Goal: Task Accomplishment & Management: Complete application form

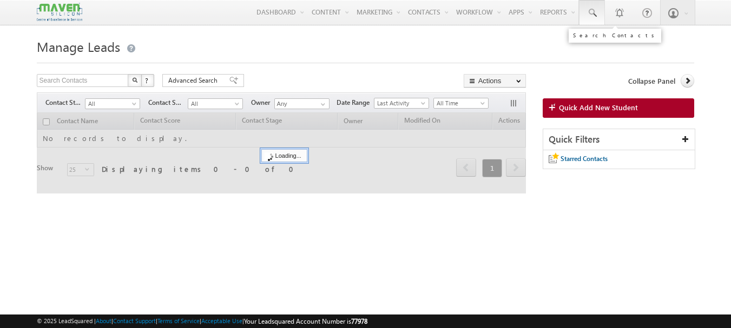
click at [590, 11] on span at bounding box center [591, 13] width 11 height 11
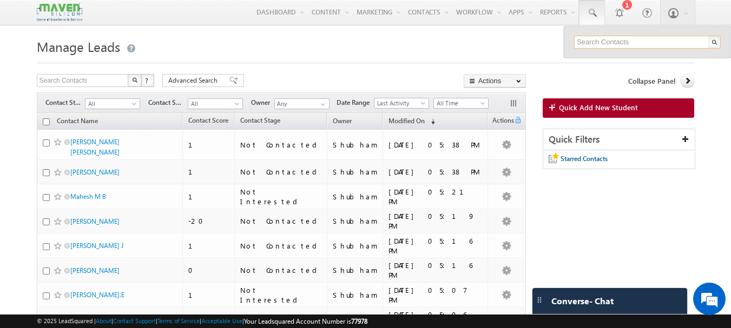
click at [588, 46] on input "text" at bounding box center [647, 42] width 147 height 13
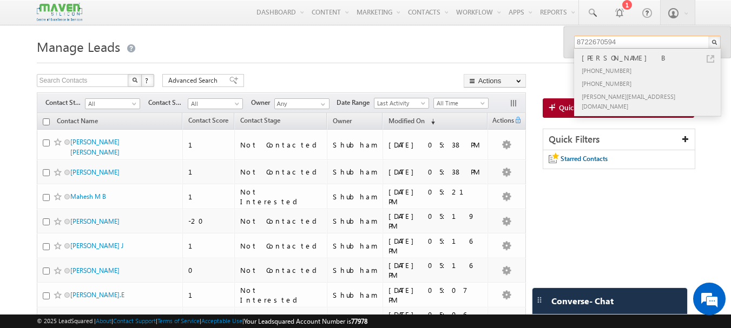
type input "8722670594"
click at [711, 62] on link at bounding box center [710, 59] width 8 height 8
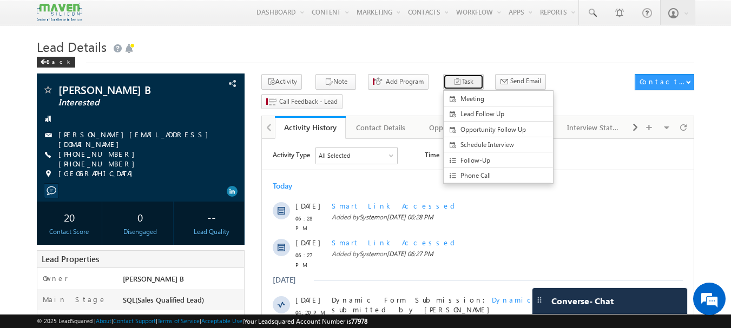
click at [448, 82] on button "Task" at bounding box center [463, 82] width 41 height 16
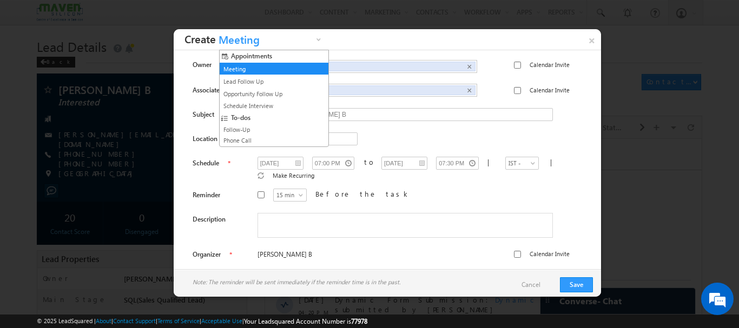
click at [303, 45] on span "Meeting" at bounding box center [264, 42] width 97 height 17
click at [262, 104] on link "Schedule Interview" at bounding box center [270, 106] width 98 height 10
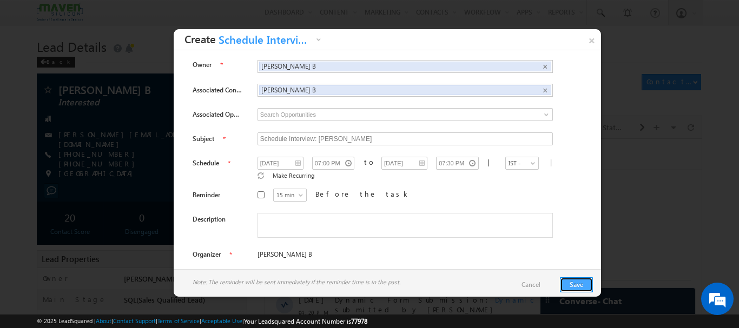
click at [580, 284] on button "Save" at bounding box center [576, 284] width 33 height 15
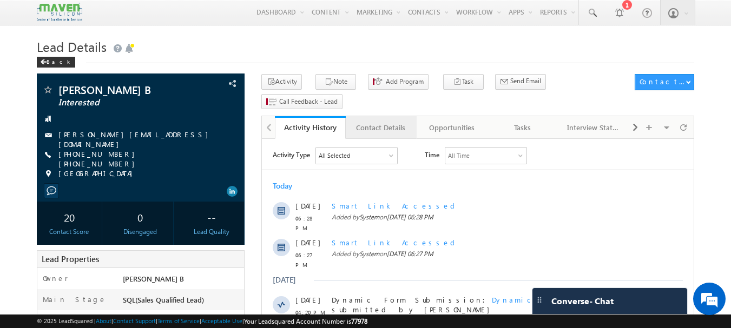
click at [383, 121] on div "Contact Details" at bounding box center [380, 127] width 52 height 13
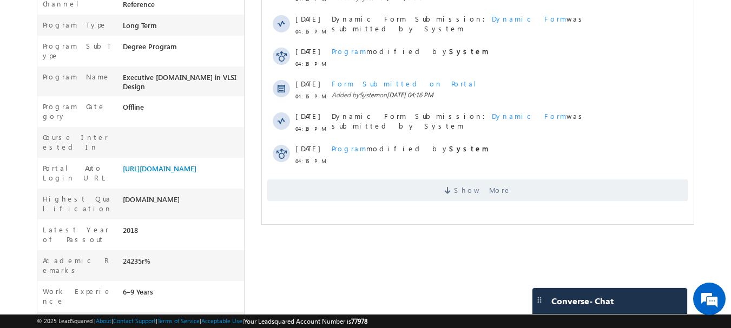
scroll to position [389, 0]
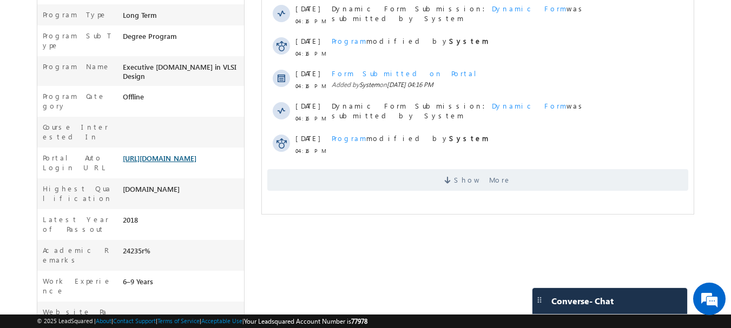
click at [165, 154] on link "[URL][DOMAIN_NAME]" at bounding box center [160, 158] width 74 height 9
click at [154, 154] on link "[URL][DOMAIN_NAME]" at bounding box center [160, 158] width 74 height 9
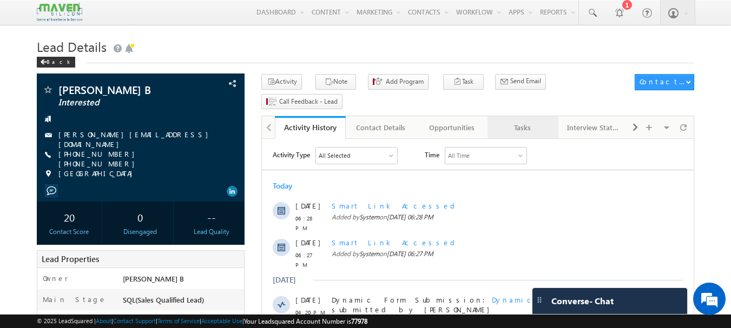
click at [521, 121] on div "Tasks" at bounding box center [522, 127] width 52 height 13
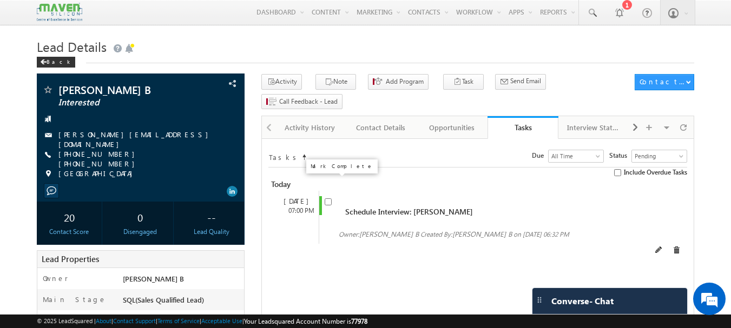
click at [325, 198] on input "checkbox" at bounding box center [327, 201] width 7 height 7
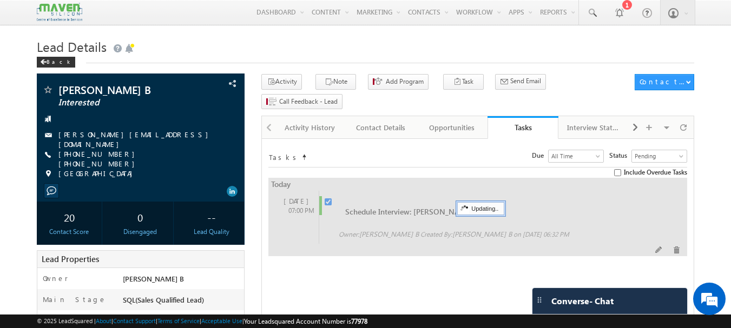
checkbox input "false"
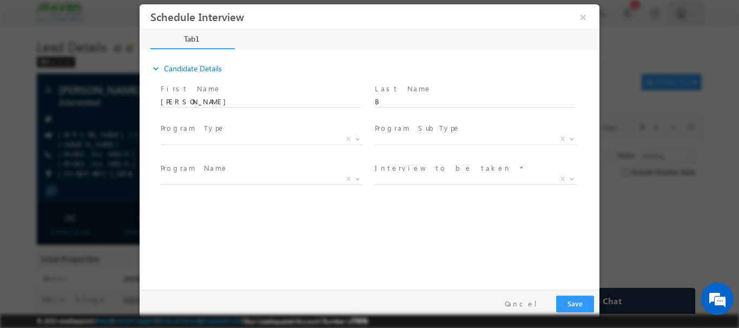
click at [231, 146] on span at bounding box center [261, 152] width 200 height 12
click at [334, 140] on span "Long Term Short Term X" at bounding box center [266, 141] width 210 height 13
click at [355, 140] on span "Long Term Short Term X" at bounding box center [266, 141] width 210 height 13
click at [284, 186] on span at bounding box center [261, 192] width 200 height 12
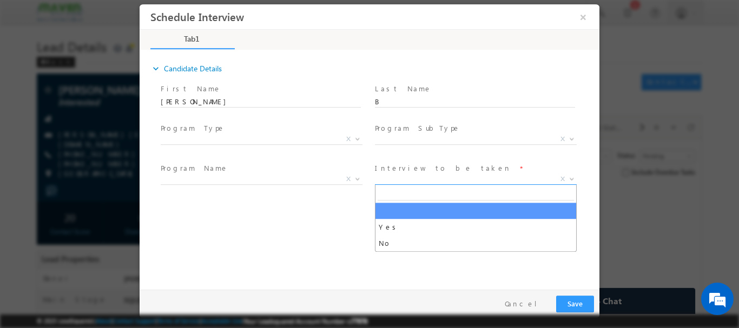
click at [394, 176] on span "X" at bounding box center [476, 179] width 202 height 11
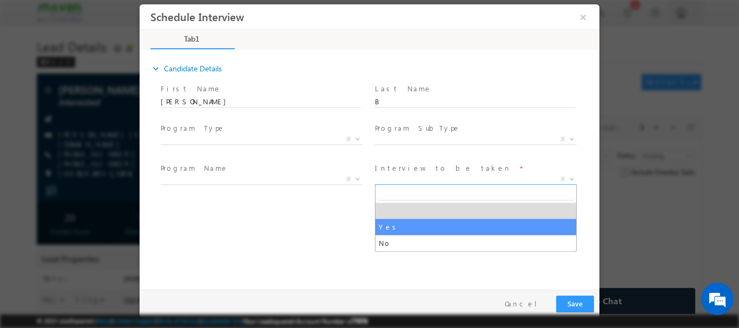
select select "Yes"
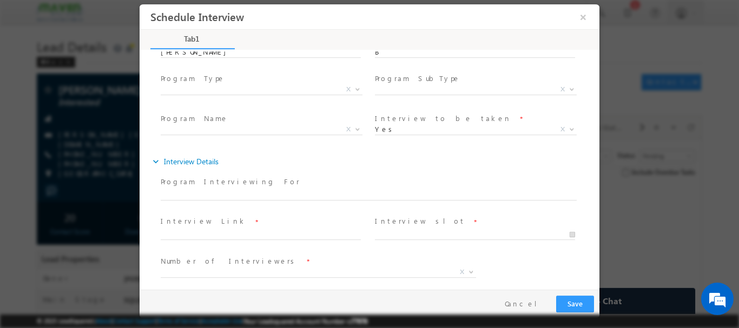
scroll to position [57, 0]
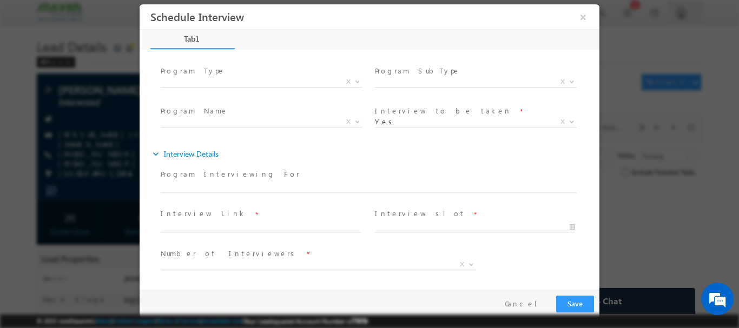
click at [267, 231] on span at bounding box center [266, 227] width 210 height 12
click at [262, 231] on span at bounding box center [262, 231] width 0 height 1
click at [400, 229] on input "14/08/2025 6:33 PM" at bounding box center [475, 227] width 200 height 11
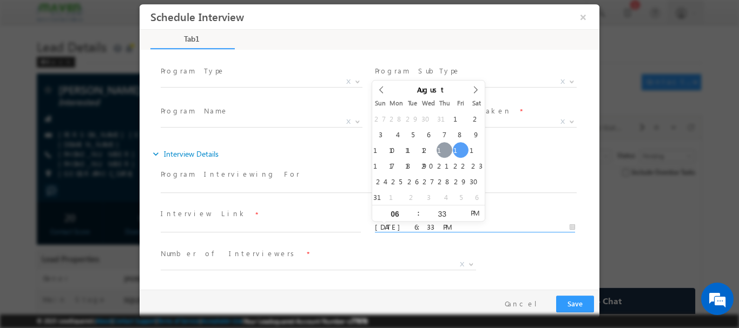
type input "14/08/2025 6:33 PM"
type input "07"
type input "14/08/2025 7:33 PM"
click at [317, 268] on span "X" at bounding box center [318, 264] width 315 height 11
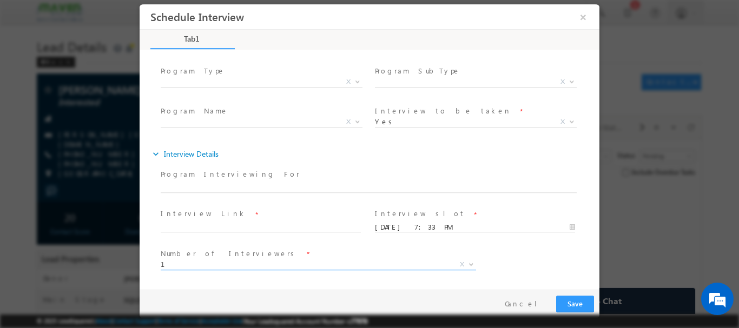
select select "1"
drag, startPoint x: 599, startPoint y: 188, endPoint x: 600, endPoint y: 233, distance: 44.3
click at [603, 243] on div at bounding box center [369, 164] width 739 height 328
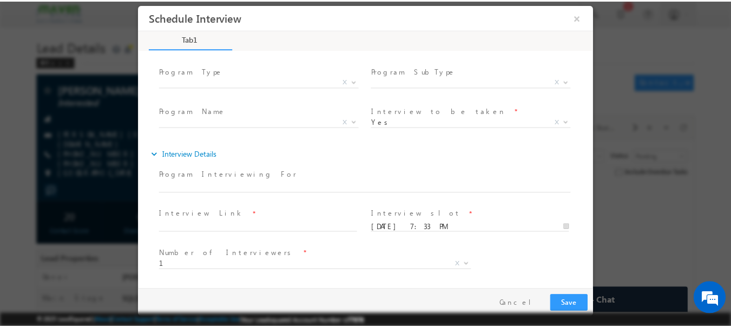
scroll to position [97, 0]
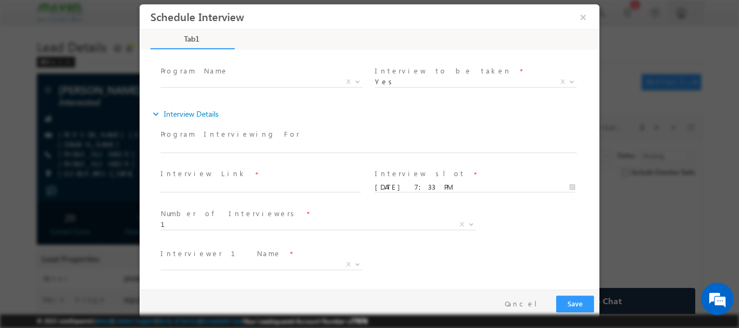
click at [266, 258] on span "Interviewer 1 Name *" at bounding box center [261, 254] width 200 height 12
click at [253, 270] on span "X" at bounding box center [262, 266] width 202 height 11
click at [252, 261] on span "X" at bounding box center [262, 264] width 202 height 11
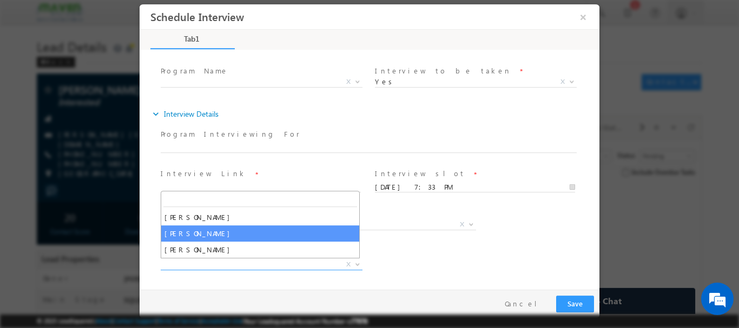
select select "Sinduja"
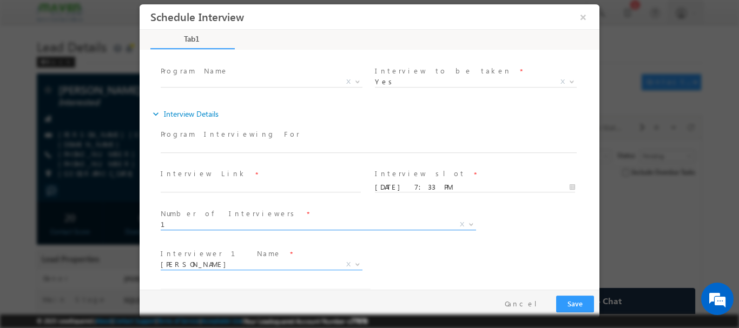
select select "sinduja@maven-silicon.com"
click at [571, 303] on button "Save" at bounding box center [575, 303] width 38 height 17
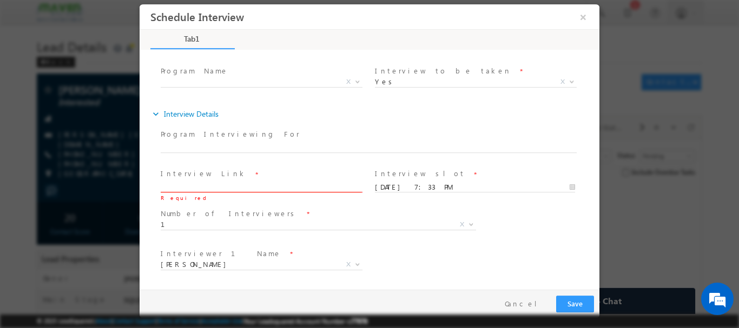
paste input "762434"
type input "762434762434"
click at [580, 301] on button "Save" at bounding box center [575, 303] width 38 height 17
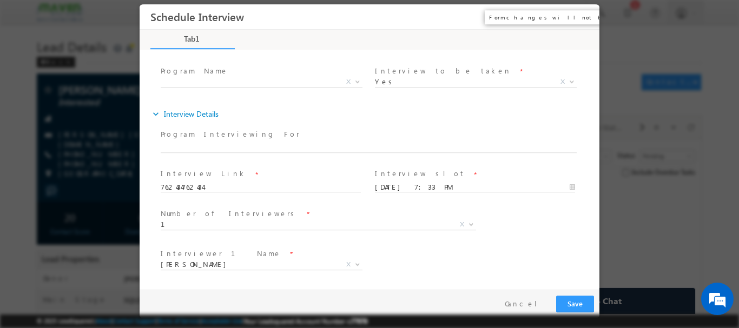
click at [591, 17] on button "×" at bounding box center [583, 16] width 18 height 20
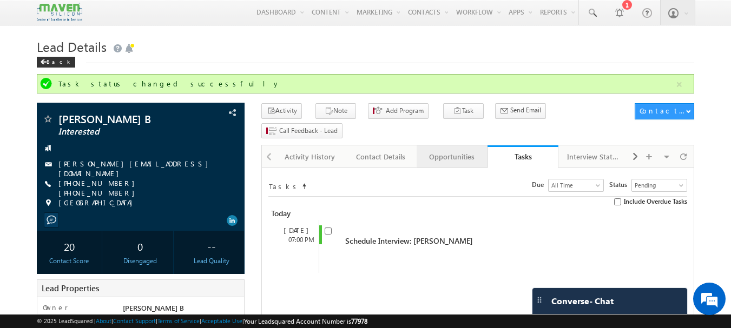
click at [442, 150] on div "Opportunities" at bounding box center [451, 156] width 52 height 13
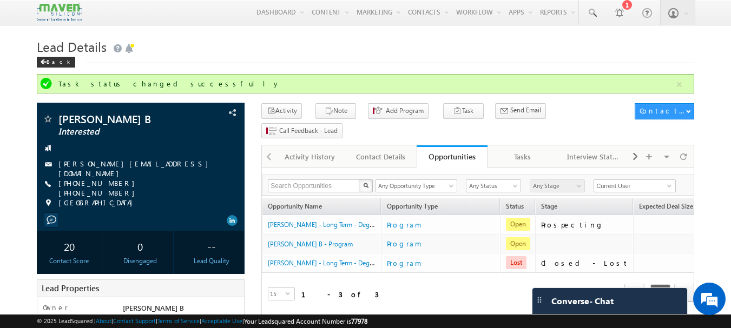
scroll to position [0, 111]
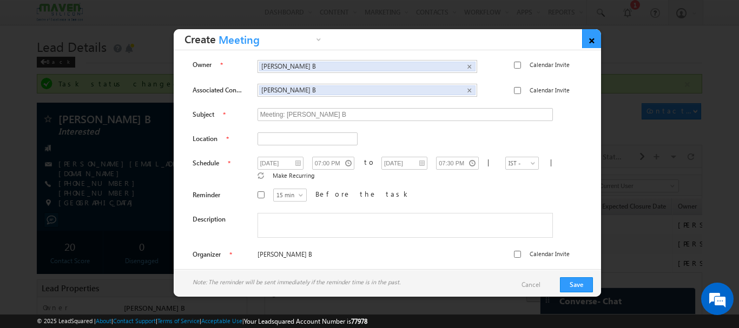
click at [592, 42] on link "×" at bounding box center [591, 38] width 19 height 19
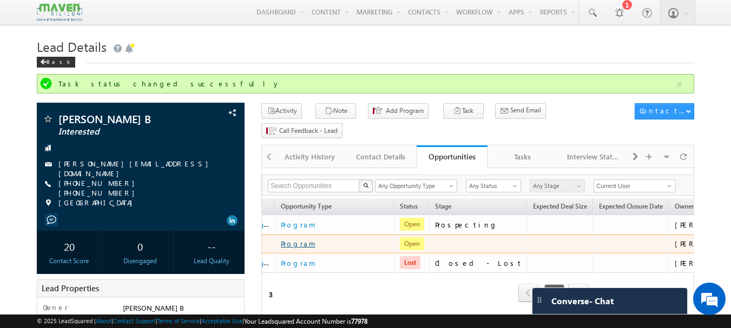
click at [290, 237] on link "Program" at bounding box center [335, 243] width 108 height 13
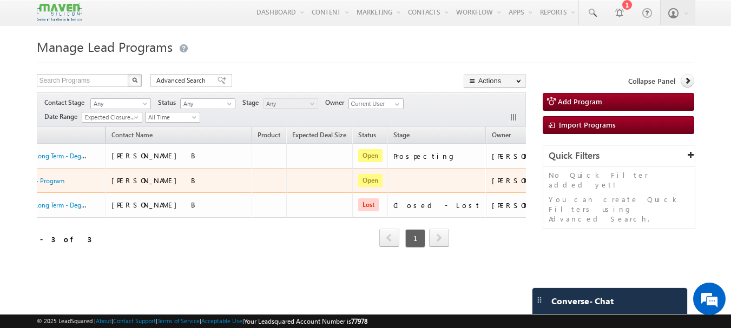
click at [546, 231] on link "Add Activity" at bounding box center [573, 233] width 54 height 13
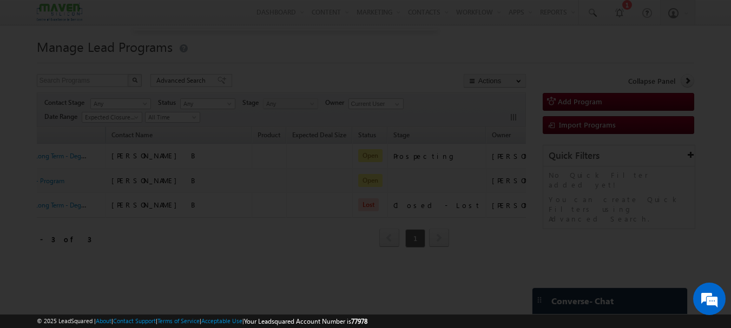
scroll to position [0, 71]
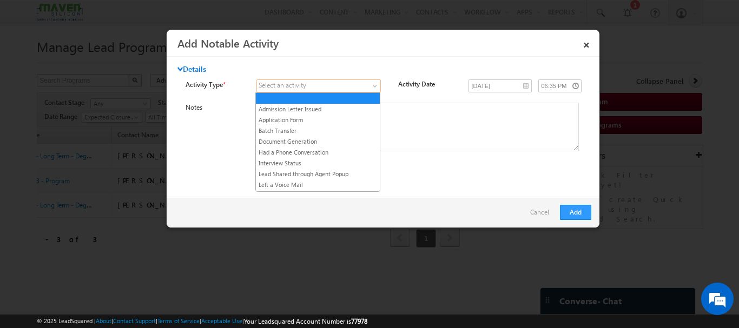
click at [376, 87] on span at bounding box center [376, 88] width 9 height 9
click at [587, 46] on link "×" at bounding box center [586, 43] width 18 height 19
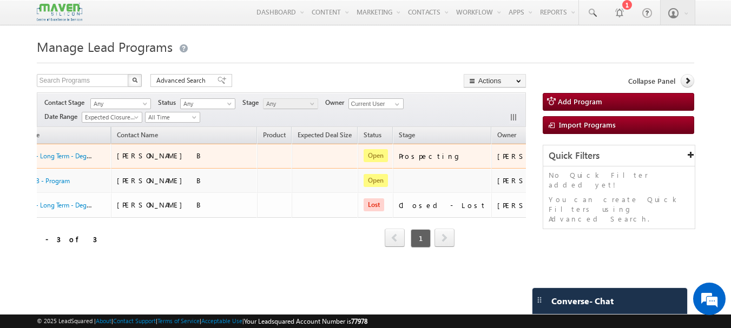
click at [377, 158] on span "Open" at bounding box center [375, 155] width 24 height 13
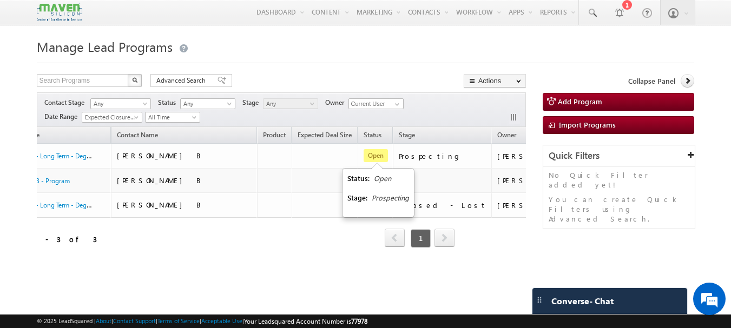
click at [370, 179] on span "Status:" at bounding box center [360, 178] width 26 height 9
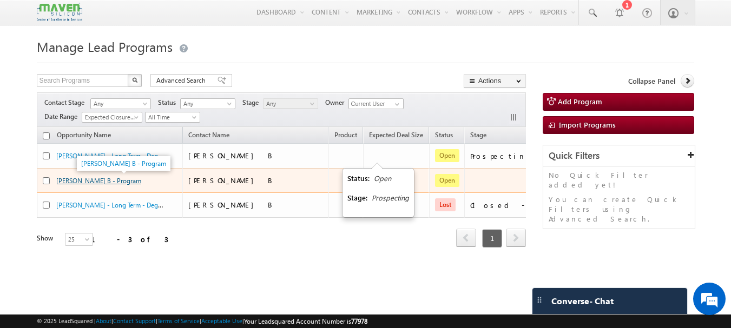
click at [88, 181] on link "[PERSON_NAME] B - Program" at bounding box center [98, 181] width 85 height 8
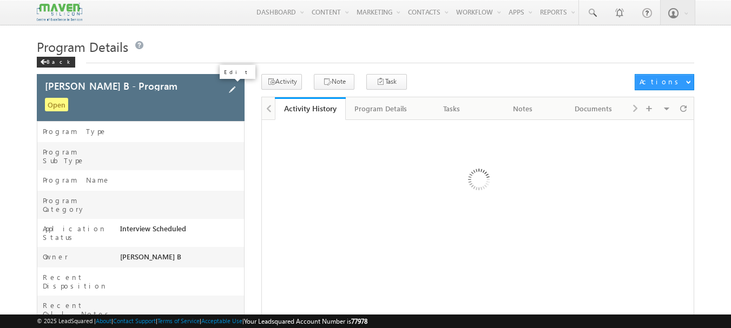
click at [228, 89] on span at bounding box center [232, 90] width 12 height 12
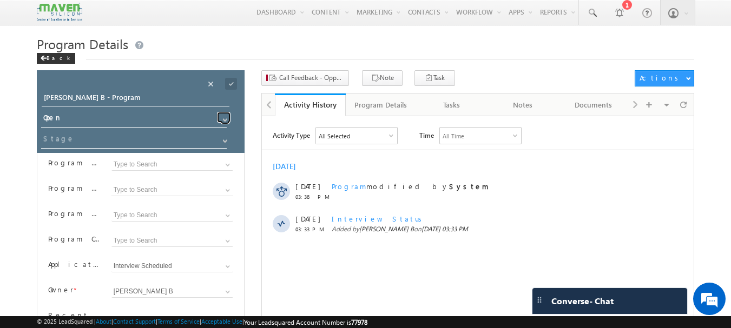
click at [221, 122] on span at bounding box center [225, 120] width 9 height 9
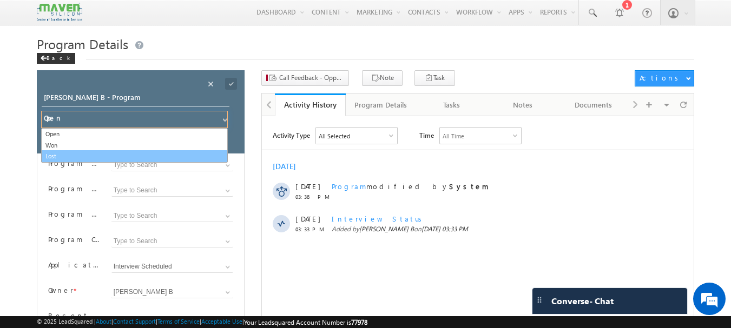
click at [55, 152] on link "Lost" at bounding box center [134, 156] width 186 height 12
type input "Lost"
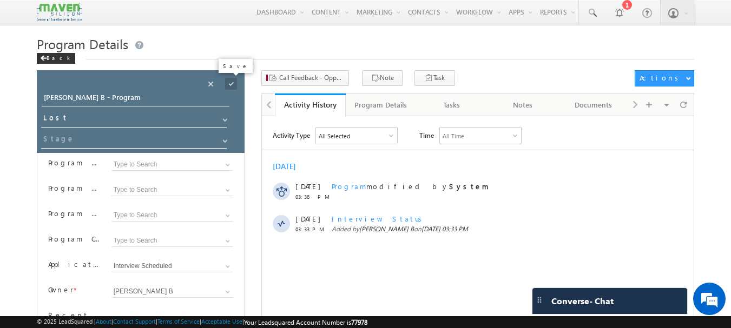
click at [236, 82] on span at bounding box center [231, 84] width 12 height 12
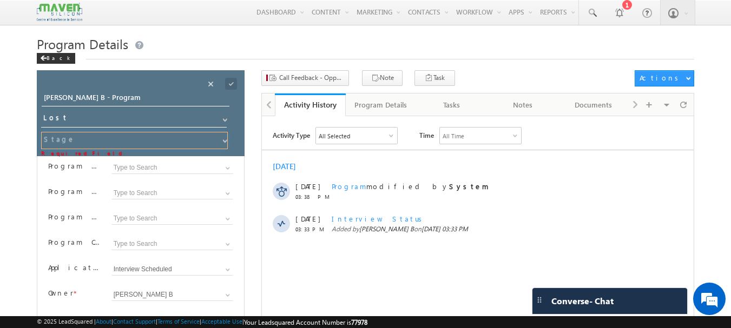
click at [125, 142] on input at bounding box center [134, 140] width 186 height 17
click at [221, 142] on span at bounding box center [225, 141] width 9 height 9
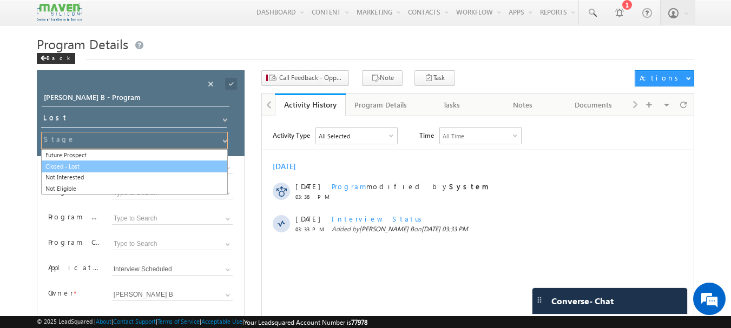
click at [66, 168] on link "Closed - Lost" at bounding box center [134, 167] width 186 height 12
type input "Closed - Lost"
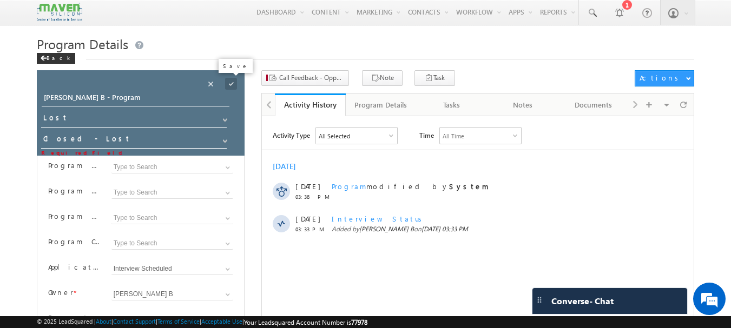
click at [228, 83] on span at bounding box center [231, 84] width 12 height 12
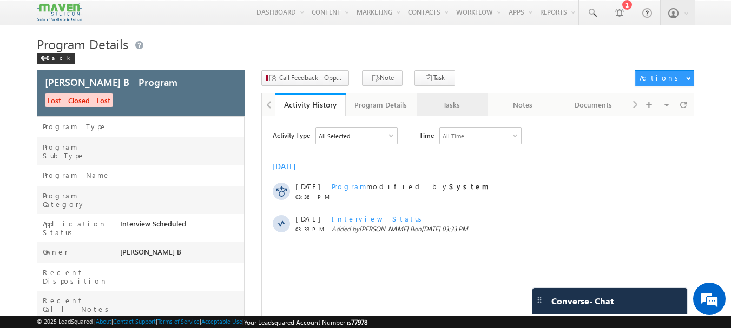
click at [444, 109] on div "Tasks" at bounding box center [451, 104] width 52 height 13
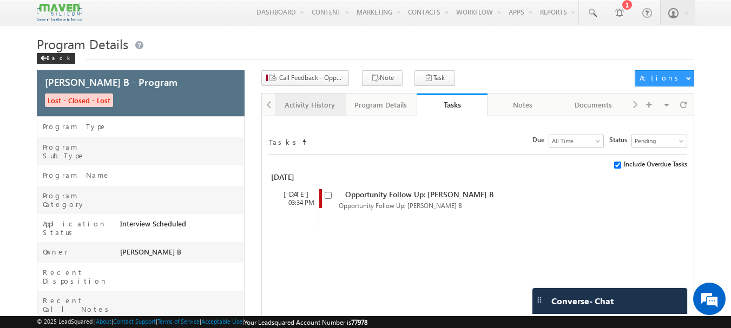
click at [324, 102] on div "Activity History" at bounding box center [309, 104] width 52 height 13
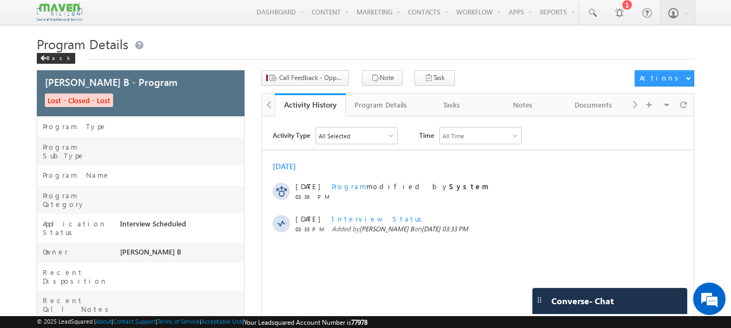
click at [638, 105] on div "Visible Tabs Activity History Default Program Details Default Tasks Default Not…" at bounding box center [660, 104] width 63 height 21
click at [633, 105] on div "Visible Tabs Activity History Default Program Details Default Tasks Default Not…" at bounding box center [660, 104] width 63 height 21
click at [372, 100] on div "Program Details" at bounding box center [380, 104] width 52 height 13
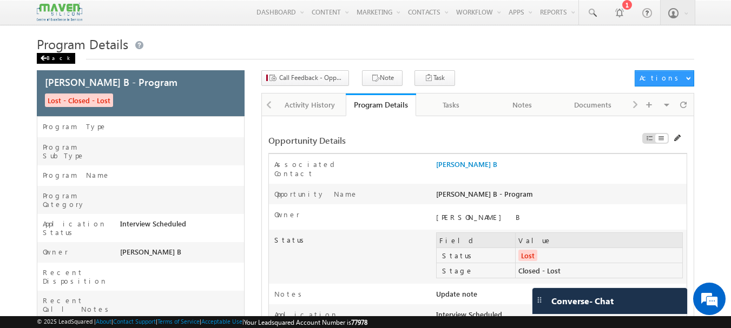
click at [44, 59] on span at bounding box center [43, 58] width 6 height 5
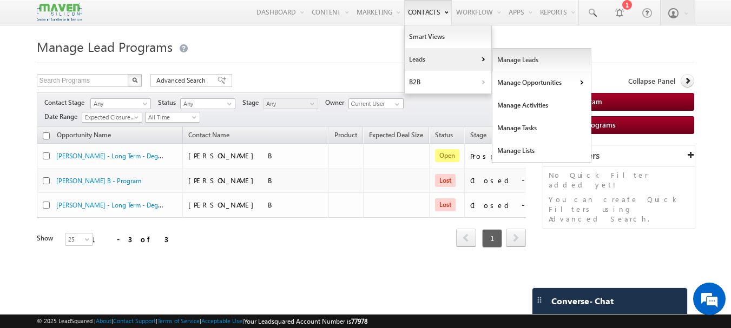
click at [531, 59] on link "Manage Leads" at bounding box center [541, 60] width 99 height 23
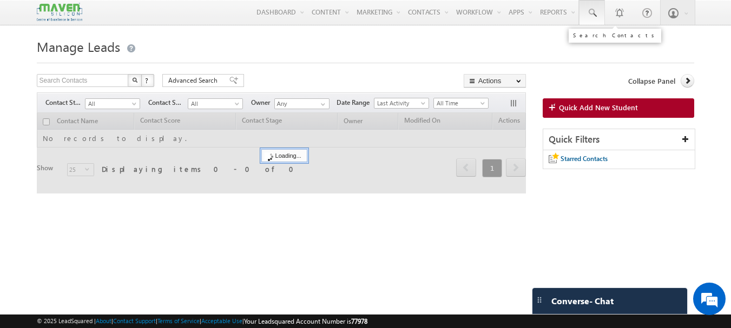
click at [591, 14] on span at bounding box center [591, 13] width 11 height 11
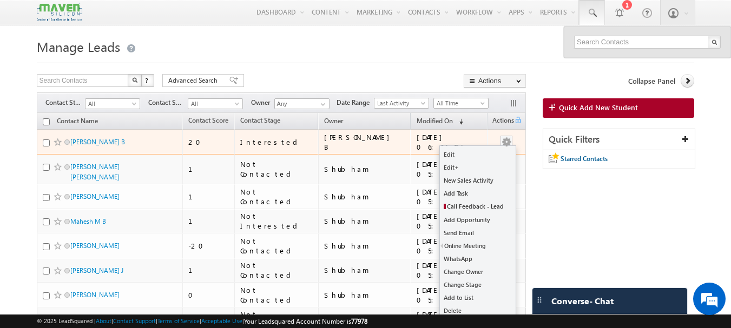
click at [505, 143] on button "button" at bounding box center [506, 142] width 11 height 11
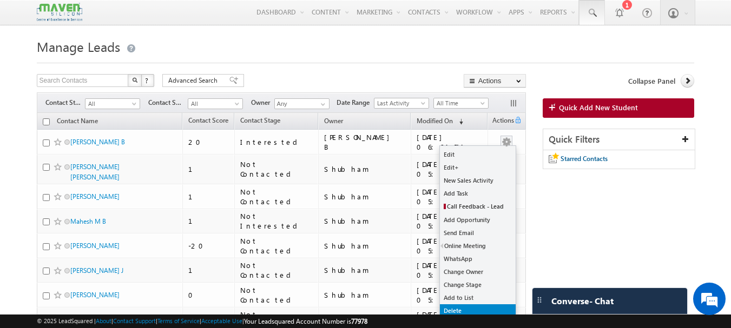
click at [455, 307] on link "Delete" at bounding box center [478, 310] width 76 height 13
checkbox input "true"
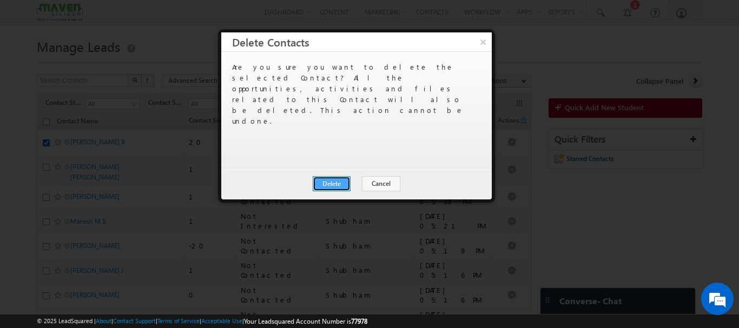
click at [338, 186] on button "Delete" at bounding box center [332, 183] width 38 height 15
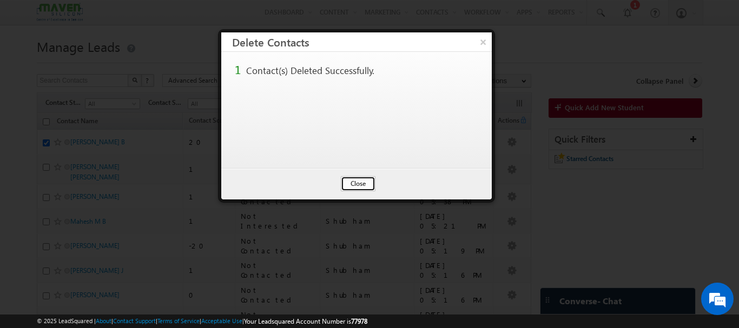
click at [361, 184] on button "Close" at bounding box center [358, 183] width 35 height 15
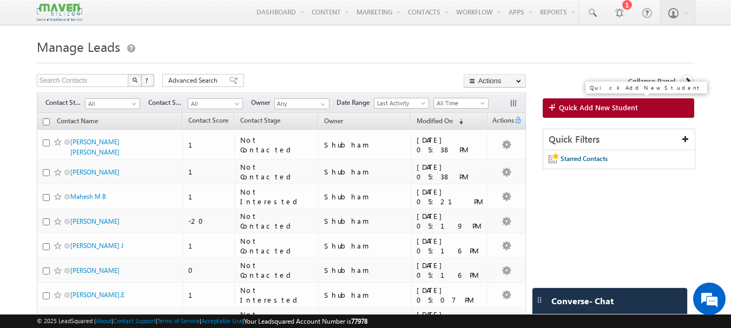
click at [603, 113] on link "Quick Add New Student" at bounding box center [618, 107] width 152 height 19
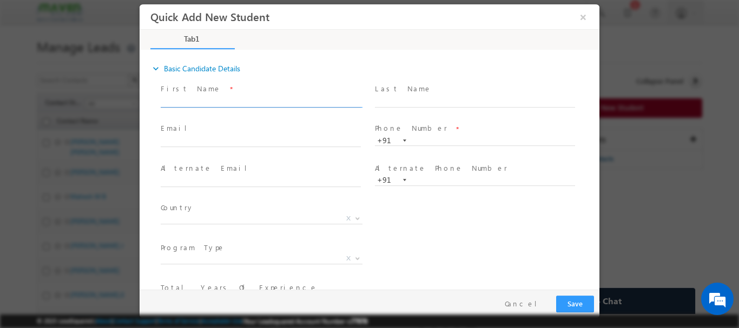
click at [184, 101] on input "text" at bounding box center [261, 101] width 200 height 11
type input "[PERSON_NAME] B"
click input "text"
type input "[PERSON_NAME][EMAIL_ADDRESS][DOMAIN_NAME]"
click at [439, 142] on input "text" at bounding box center [475, 140] width 200 height 11
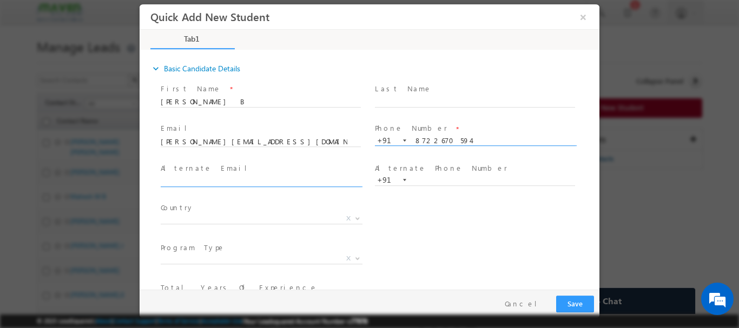
type input "8722670594"
click at [193, 185] on span at bounding box center [266, 181] width 210 height 12
click at [412, 182] on input "text" at bounding box center [475, 180] width 200 height 11
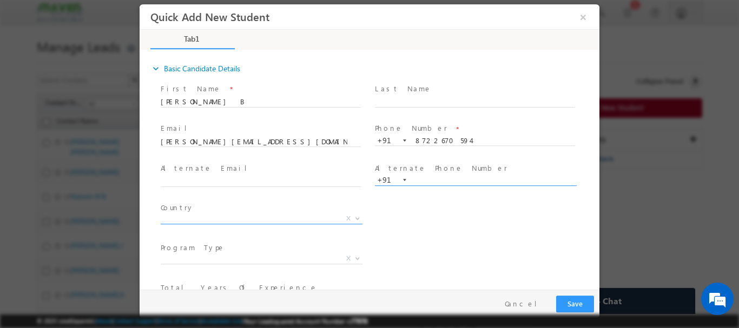
click at [172, 220] on span "X" at bounding box center [262, 218] width 202 height 11
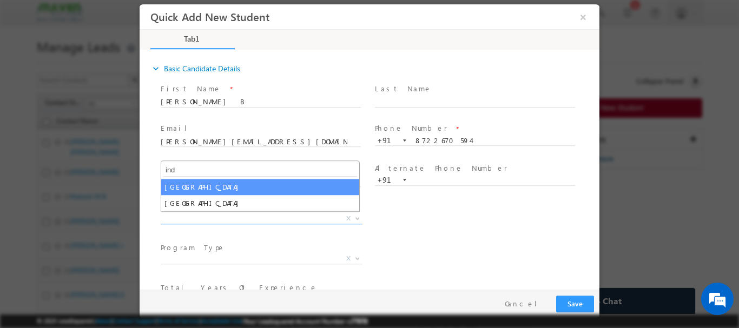
type input "ind"
drag, startPoint x: 187, startPoint y: 181, endPoint x: 194, endPoint y: 178, distance: 6.8
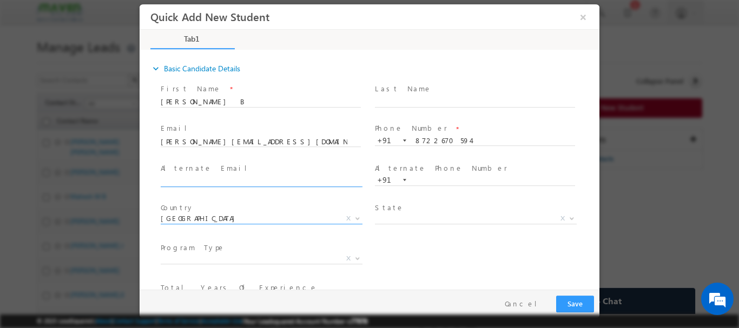
select select "[GEOGRAPHIC_DATA]"
select select
drag, startPoint x: 459, startPoint y: 123, endPoint x: 601, endPoint y: 171, distance: 149.8
click at [601, 176] on div at bounding box center [369, 164] width 739 height 328
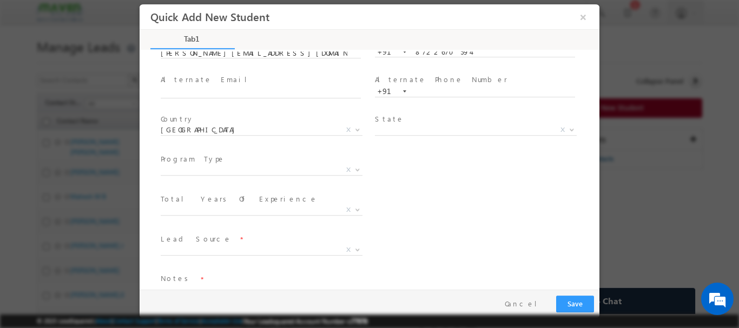
scroll to position [91, 0]
click at [208, 169] on span "X" at bounding box center [262, 167] width 202 height 11
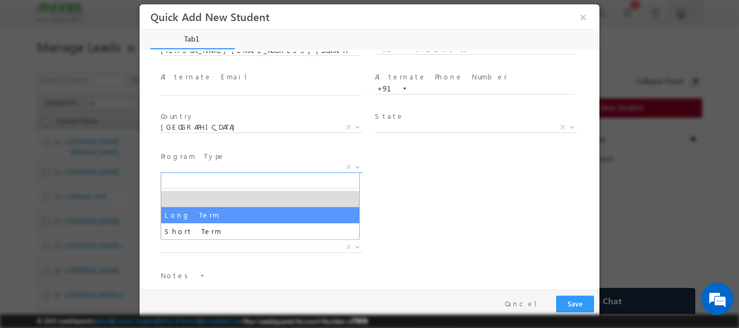
select select "Long Term"
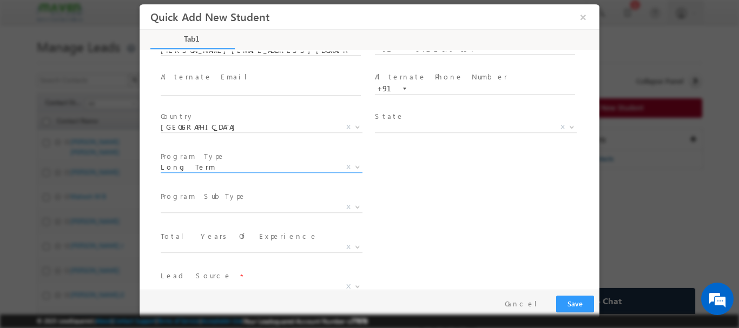
click at [251, 212] on span "X" at bounding box center [266, 208] width 210 height 13
click at [246, 208] on span "X" at bounding box center [262, 207] width 202 height 11
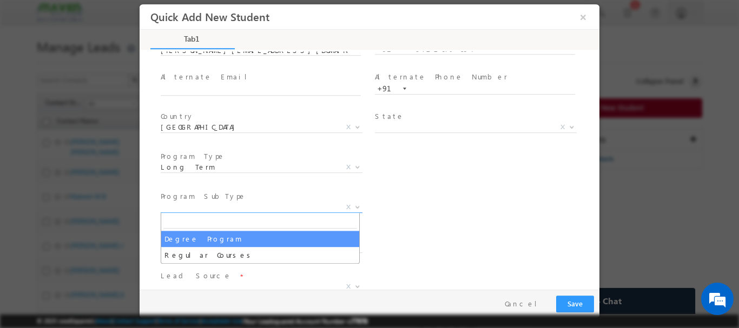
select select "Degree Program"
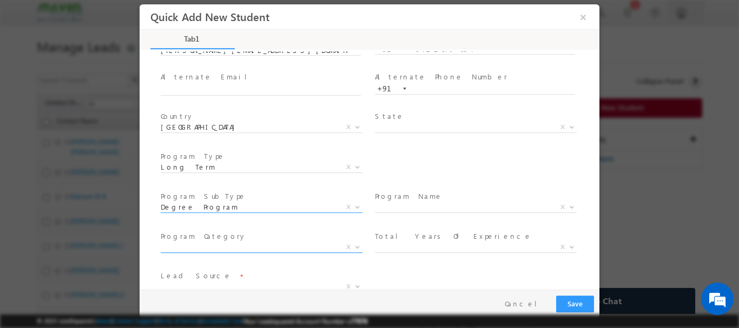
click at [197, 242] on span "X" at bounding box center [262, 247] width 202 height 11
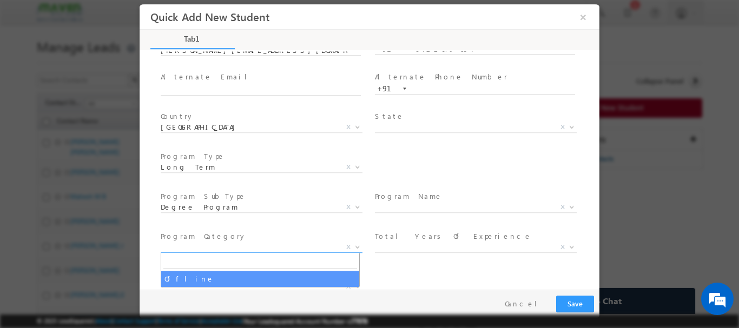
select select "Offline"
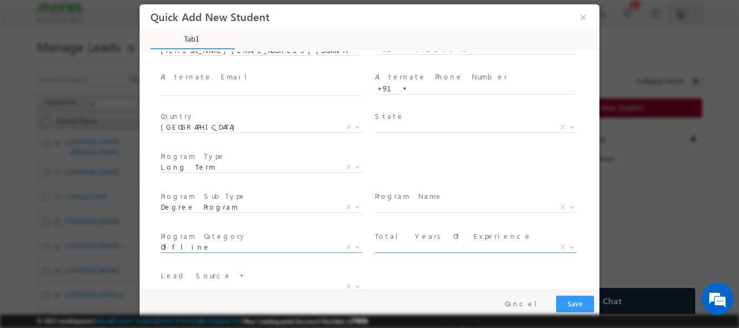
click at [409, 242] on span "X" at bounding box center [476, 247] width 202 height 11
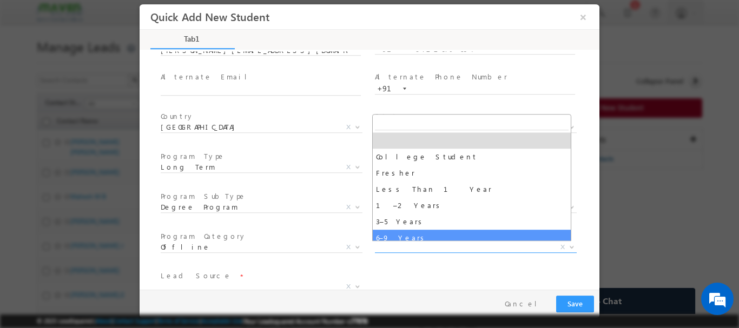
select select "6–9 Years"
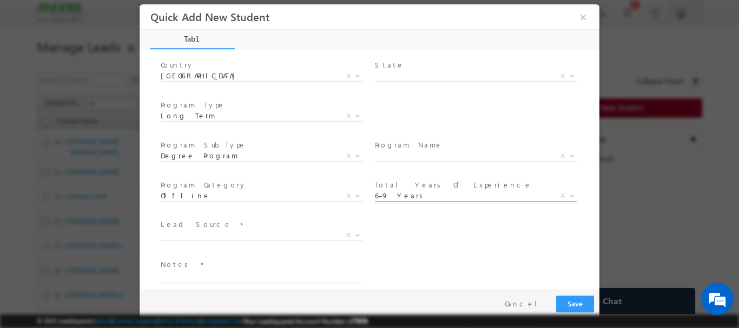
scroll to position [154, 0]
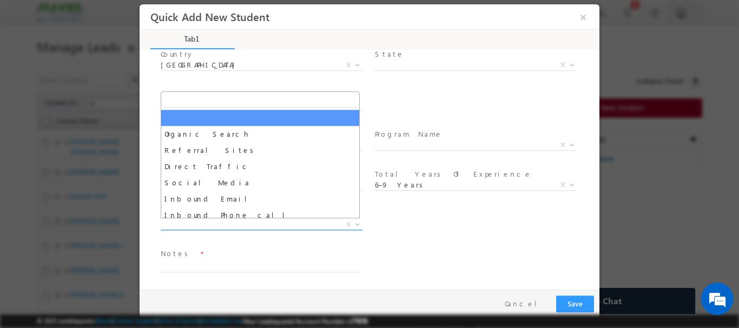
click at [173, 224] on span "X" at bounding box center [262, 224] width 202 height 11
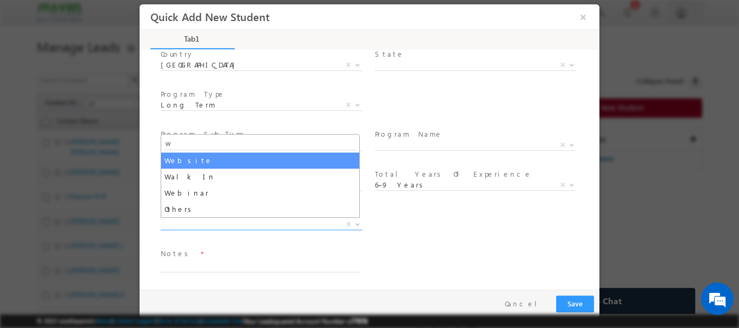
type input "w"
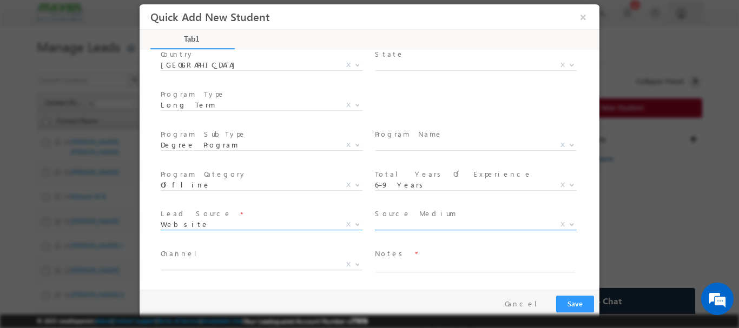
click at [408, 225] on span "X" at bounding box center [476, 224] width 202 height 11
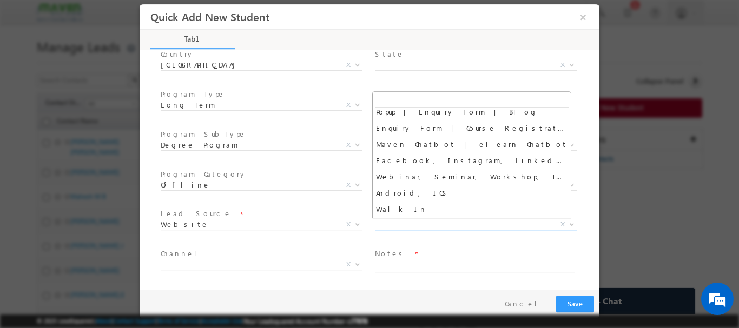
scroll to position [121, 0]
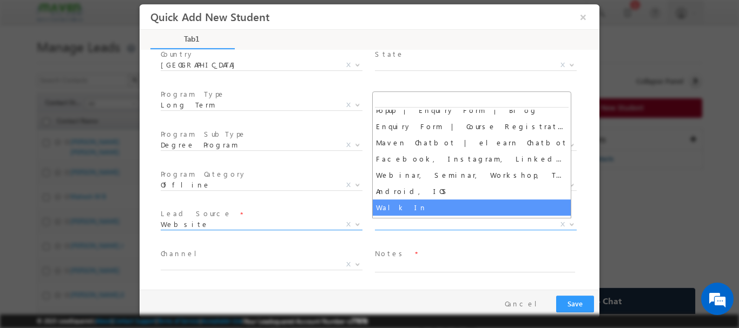
click at [181, 223] on span "Website" at bounding box center [249, 224] width 176 height 10
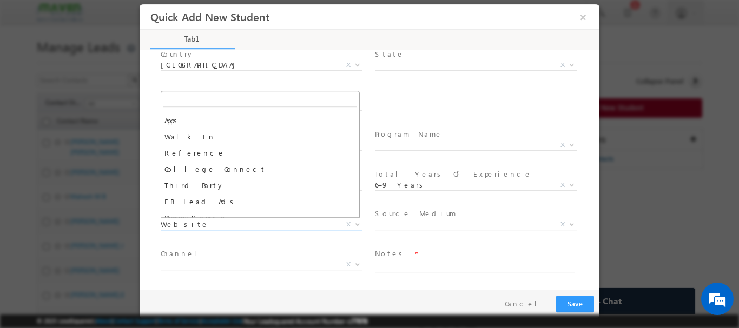
scroll to position [288, 0]
select select "Reference"
click at [408, 230] on span "X" at bounding box center [476, 226] width 202 height 11
click at [406, 229] on span "Search Demandgen Facebook / Insta Inbox Message ad Remarketing Campaign Phone C…" at bounding box center [480, 226] width 210 height 13
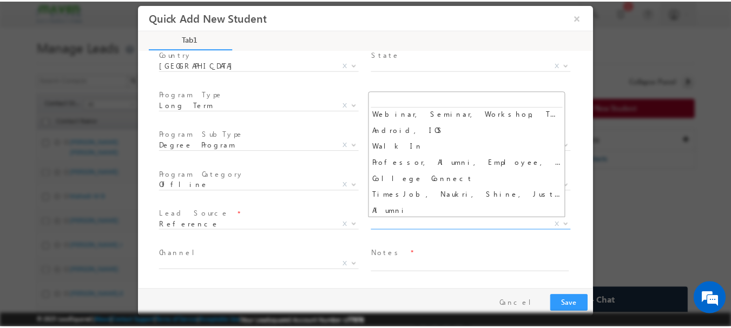
scroll to position [184, 0]
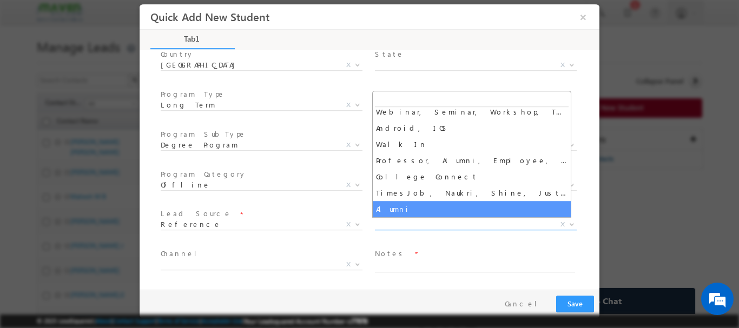
select select "Alumni"
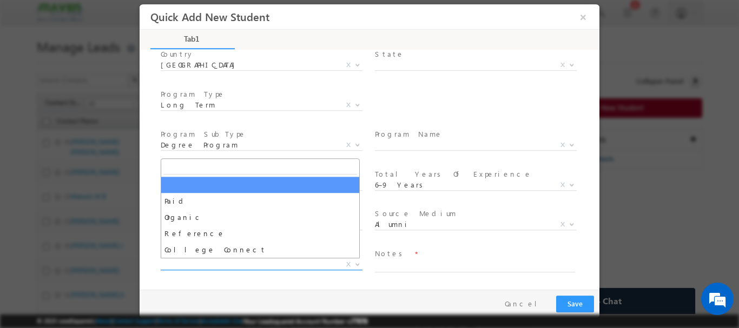
click at [185, 265] on span "X" at bounding box center [262, 264] width 202 height 11
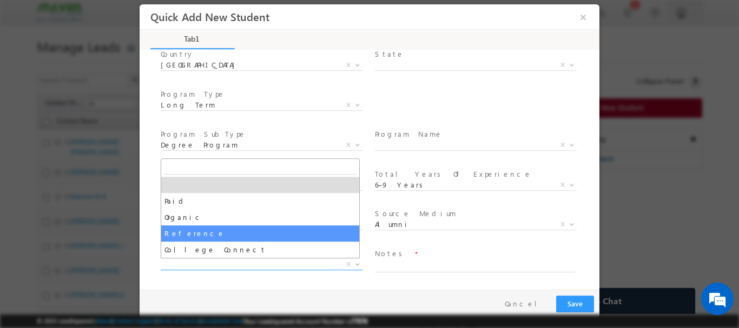
select select "Reference"
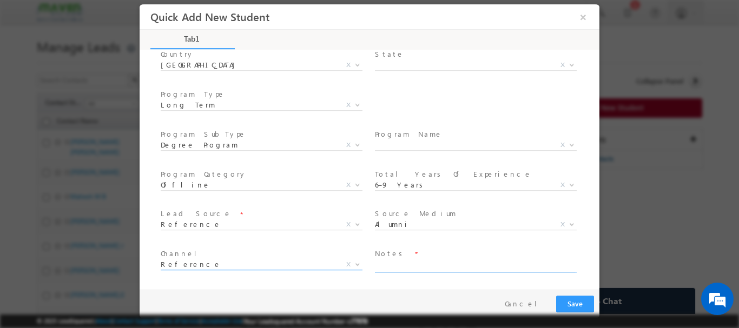
click at [386, 266] on textarea at bounding box center [475, 266] width 200 height 12
type textarea "n"
type textarea "reference from alumni"
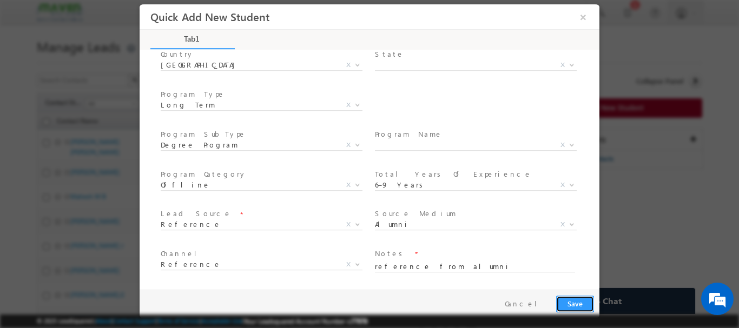
click at [577, 304] on button "Save" at bounding box center [575, 303] width 38 height 17
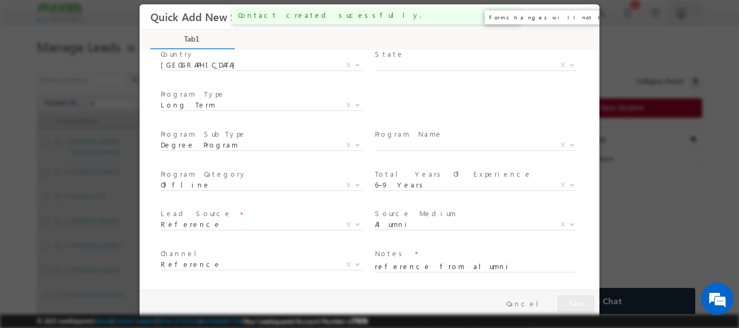
click at [579, 17] on button "×" at bounding box center [583, 16] width 18 height 20
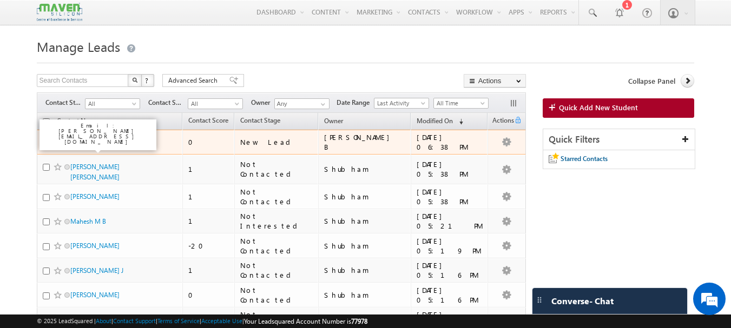
click at [82, 143] on link "[PERSON_NAME] B" at bounding box center [97, 142] width 55 height 8
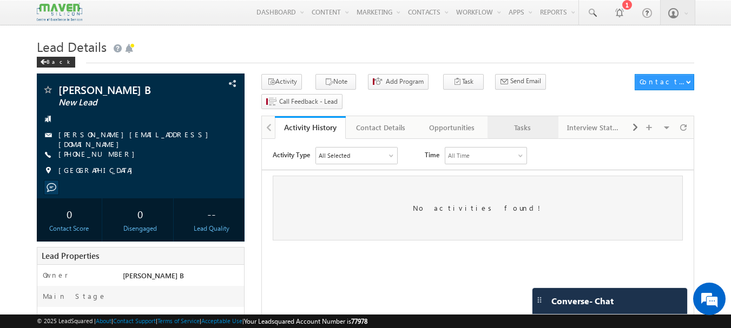
click at [532, 121] on div "Tasks" at bounding box center [522, 127] width 52 height 13
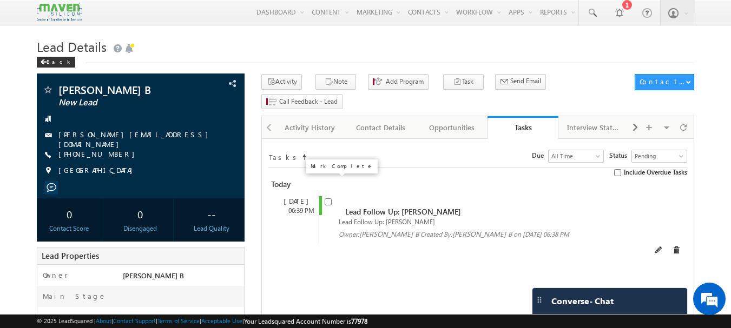
click at [326, 198] on input "checkbox" at bounding box center [327, 201] width 7 height 7
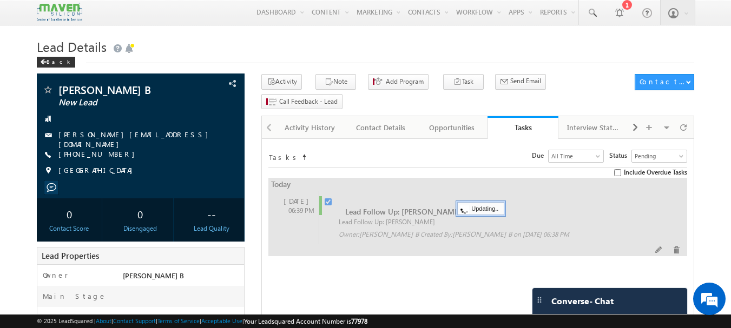
checkbox input "false"
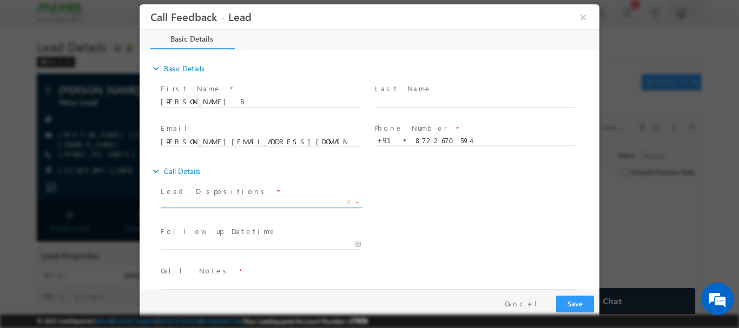
click at [201, 200] on span "X" at bounding box center [262, 202] width 202 height 11
click at [213, 206] on span "Prospect" at bounding box center [249, 202] width 176 height 10
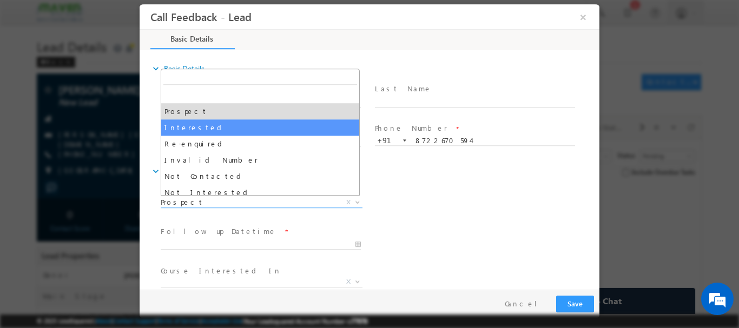
select select "Interested"
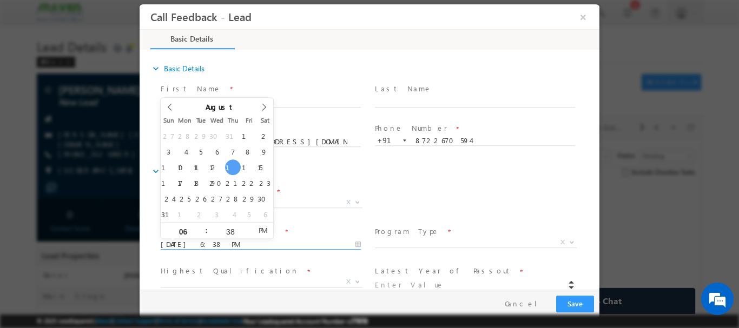
click at [291, 242] on input "[DATE] 6:38 PM" at bounding box center [261, 244] width 200 height 11
type input "[DATE] 6:38 PM"
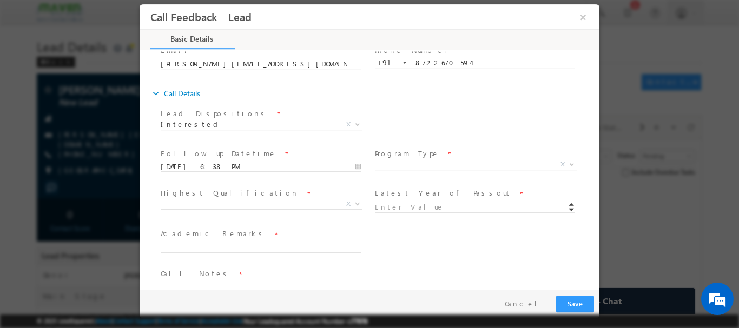
scroll to position [85, 0]
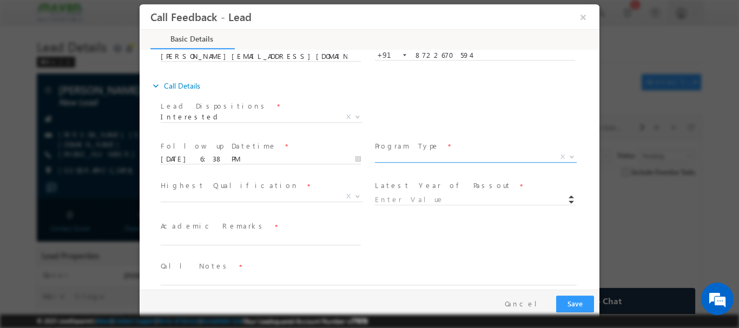
click at [439, 158] on span "X" at bounding box center [476, 156] width 202 height 11
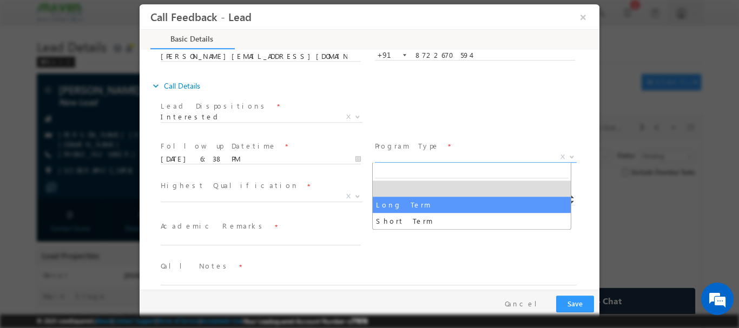
select select "Long Term"
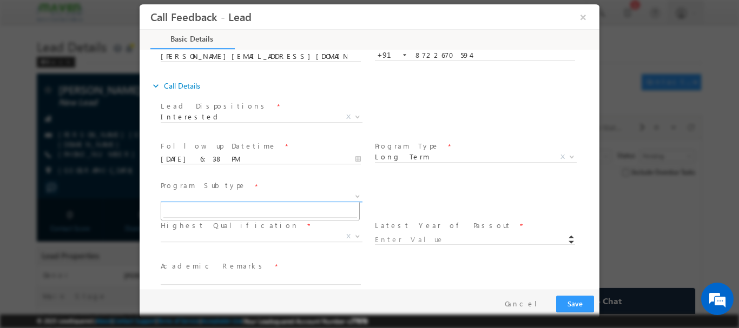
click at [197, 196] on span "X" at bounding box center [262, 196] width 202 height 11
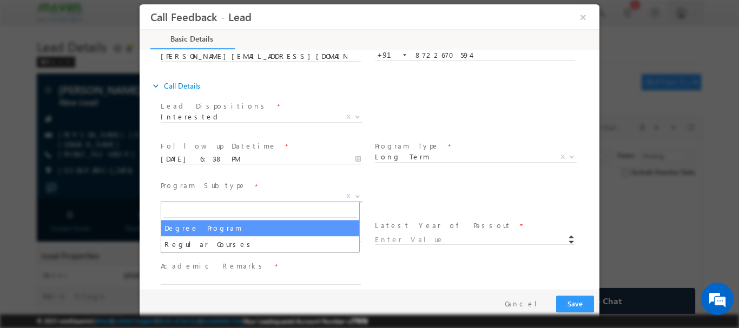
select select "Degree Program"
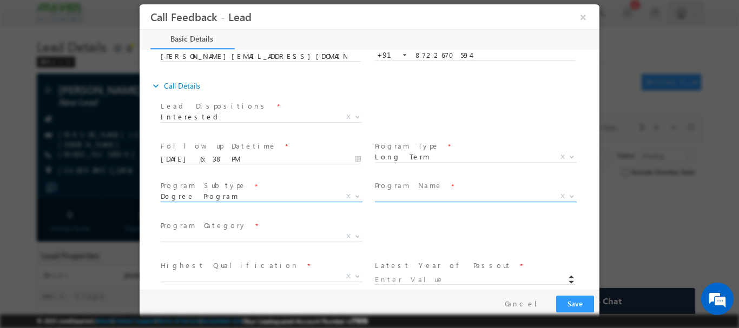
click at [396, 193] on span "X" at bounding box center [476, 196] width 202 height 11
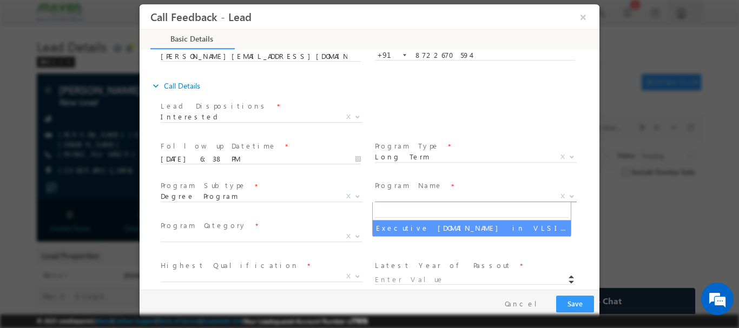
select select "Executive [DOMAIN_NAME] in VLSI Design"
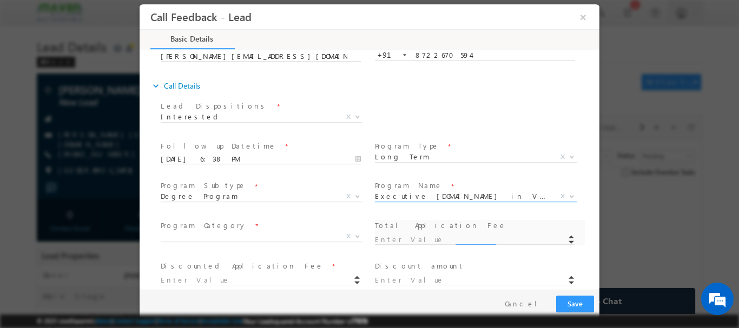
type input "1180"
click at [194, 236] on span "X" at bounding box center [262, 236] width 202 height 11
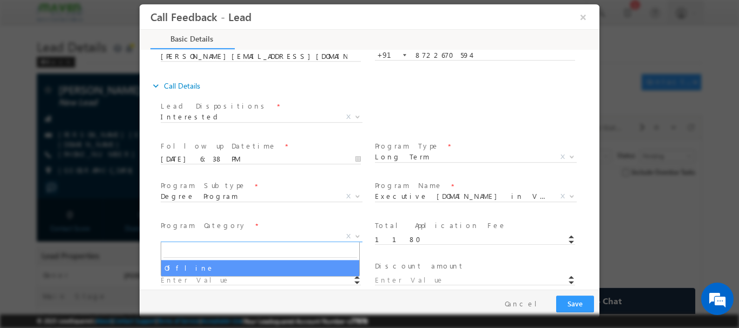
select select "Offline"
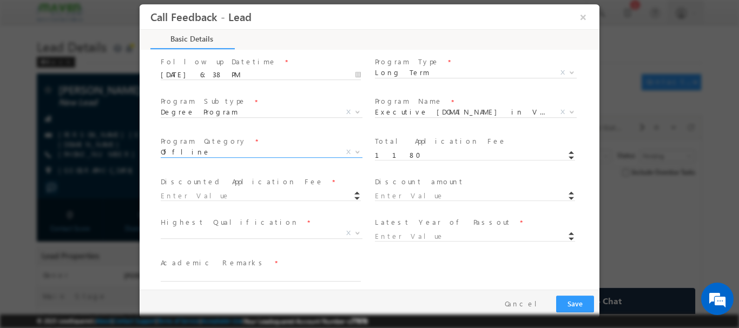
scroll to position [171, 0]
drag, startPoint x: 595, startPoint y: 189, endPoint x: 739, endPoint y: 242, distance: 153.1
click at [190, 194] on input at bounding box center [261, 194] width 200 height 11
type input "1179.00"
type input "1"
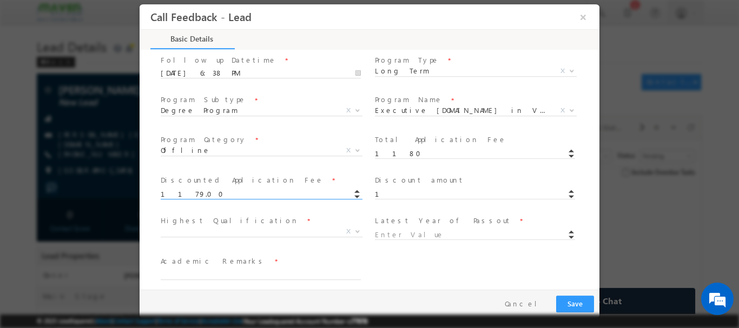
click at [411, 197] on div "Discount amount * 1" at bounding box center [480, 186] width 210 height 25
click at [332, 262] on span "Academic Remarks *" at bounding box center [261, 261] width 200 height 12
drag, startPoint x: 191, startPoint y: 191, endPoint x: 260, endPoint y: 207, distance: 70.4
click at [140, 200] on html "Call Feedback - Lead × Basic Details" at bounding box center [370, 147] width 460 height 286
type input "1"
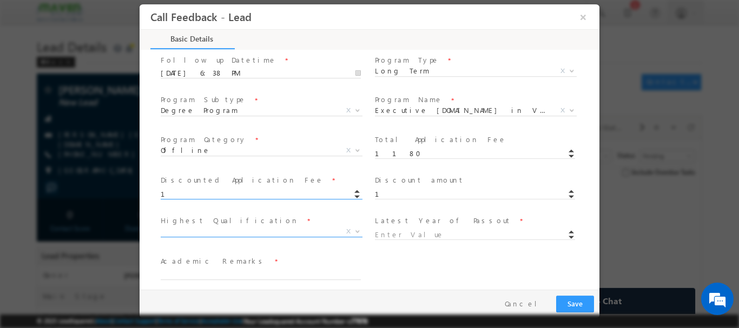
type input "1.00"
type input "1179"
click at [266, 249] on span at bounding box center [261, 244] width 200 height 12
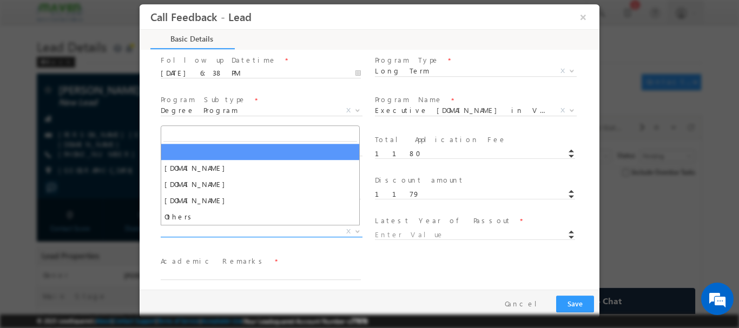
click at [230, 234] on span "X" at bounding box center [262, 231] width 202 height 11
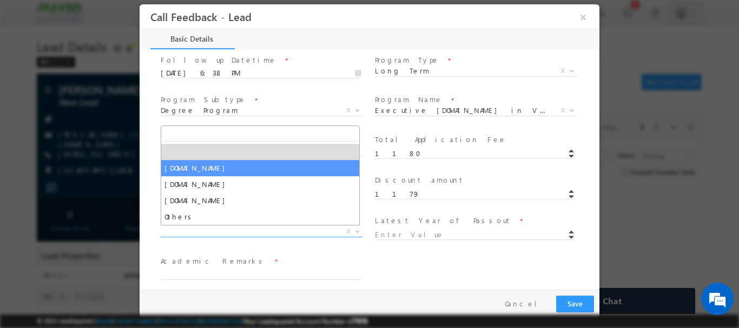
select select "[DOMAIN_NAME]"
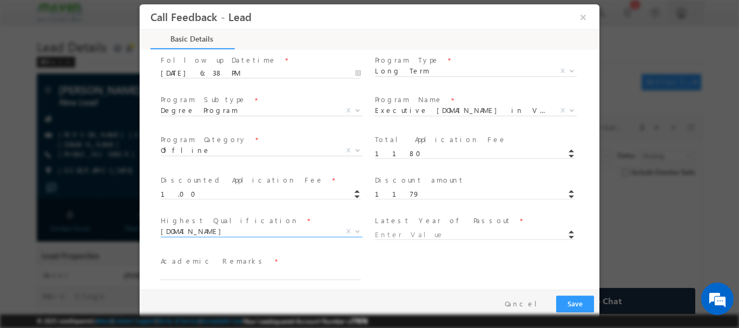
click at [418, 238] on input at bounding box center [475, 234] width 200 height 11
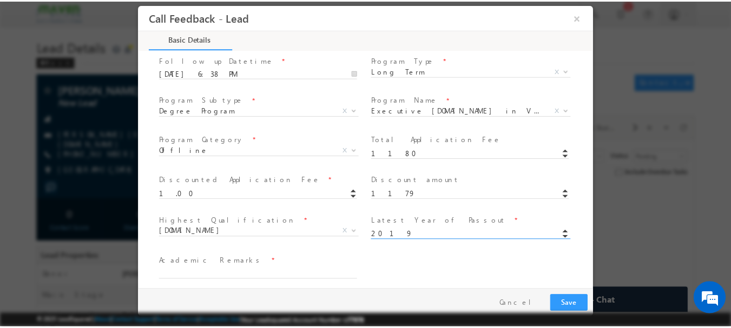
scroll to position [219, 0]
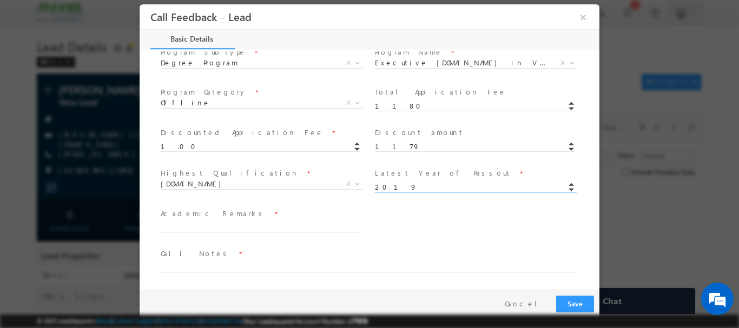
type input "2019"
click at [174, 221] on textarea at bounding box center [261, 226] width 200 height 12
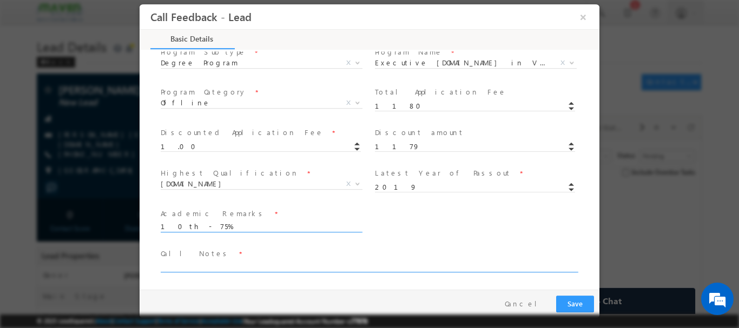
type textarea "10th - 75%"
click at [187, 263] on textarea at bounding box center [369, 266] width 416 height 12
type textarea "interested to join"
click at [569, 301] on button "Save" at bounding box center [575, 303] width 38 height 17
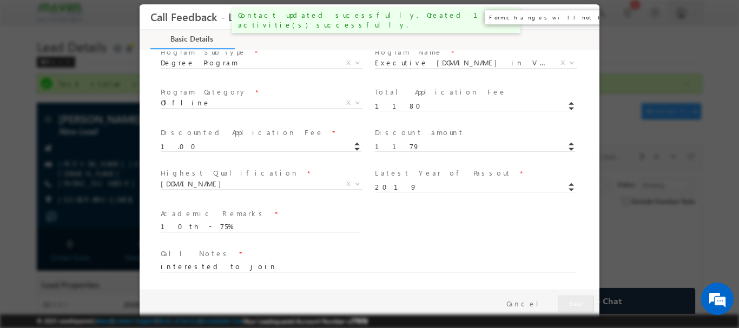
click at [587, 22] on button "×" at bounding box center [583, 16] width 18 height 20
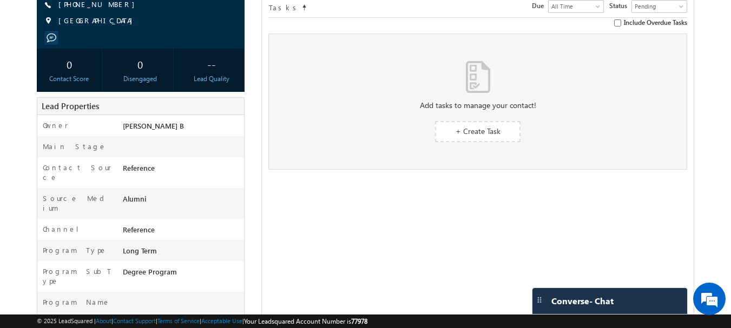
scroll to position [0, 0]
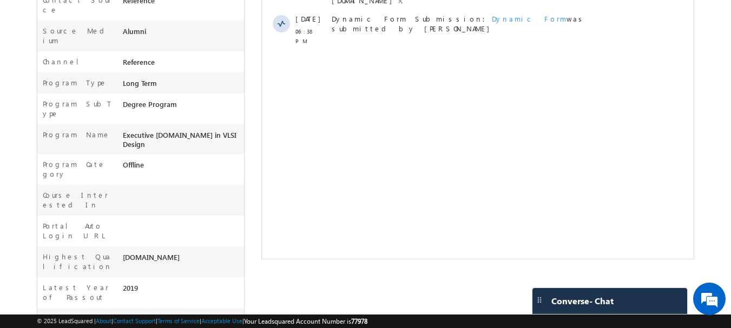
scroll to position [310, 0]
